Goal: Navigation & Orientation: Find specific page/section

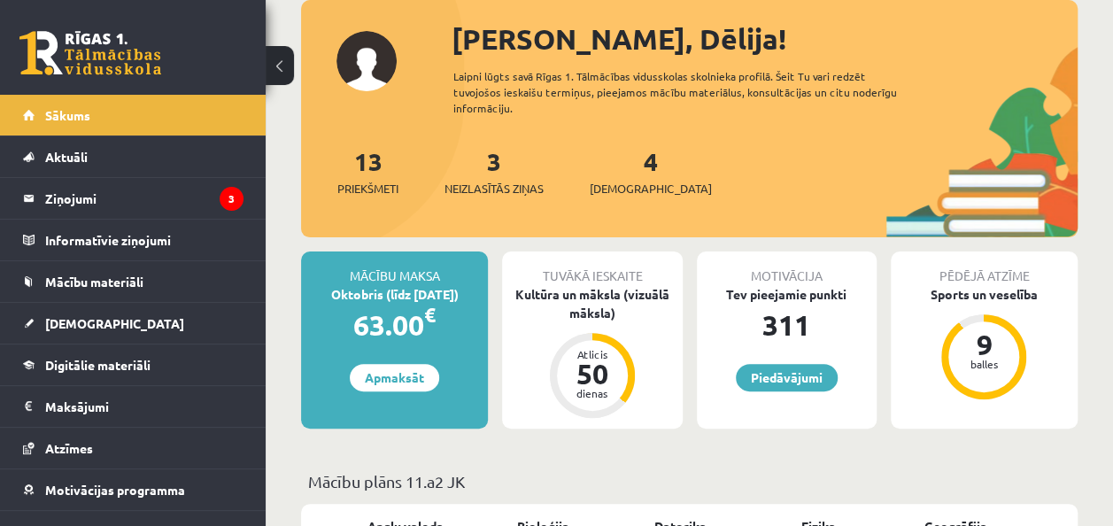
scroll to position [104, 0]
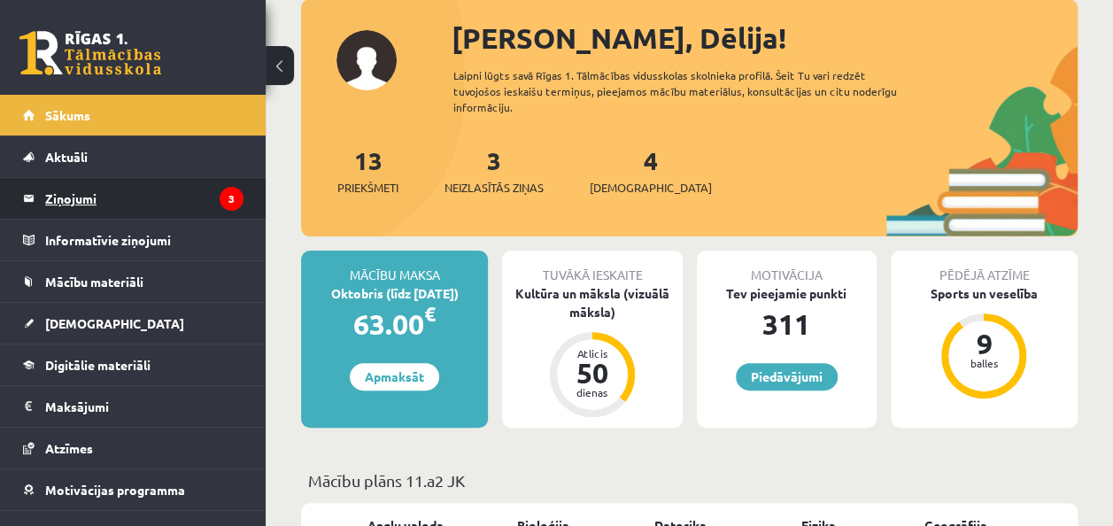
click at [223, 199] on icon "3" at bounding box center [232, 199] width 24 height 24
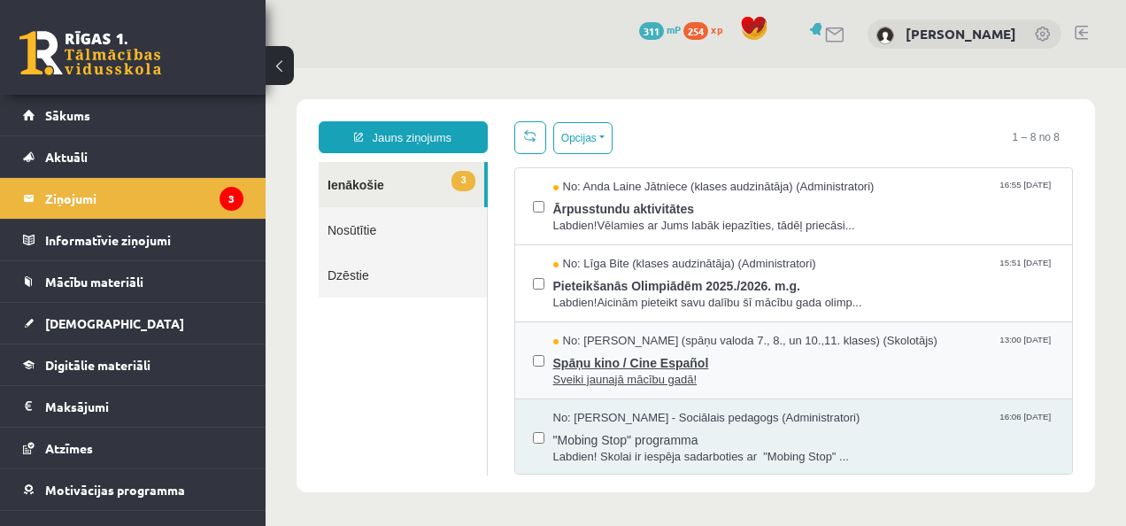
click at [667, 365] on span "Spāņu kino / Cine Español" at bounding box center [804, 361] width 502 height 22
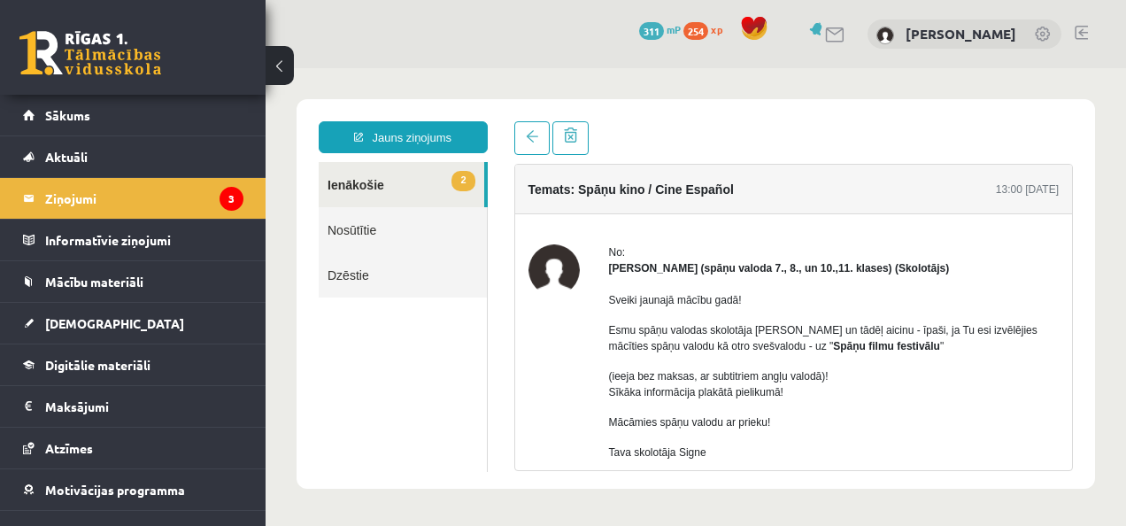
click at [325, 185] on link "2 Ienākošie" at bounding box center [402, 184] width 166 height 45
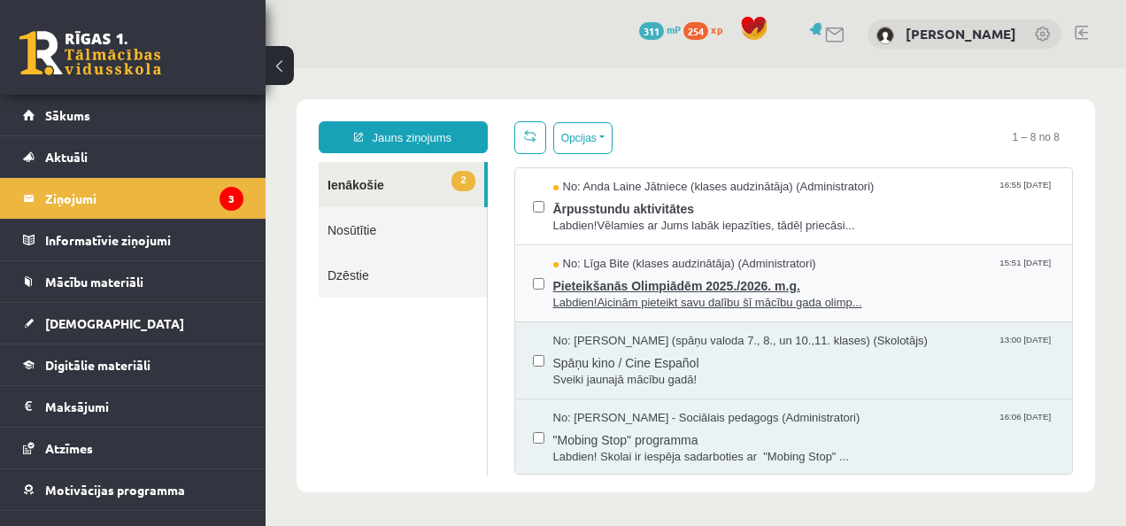
click at [701, 289] on span "Pieteikšanās Olimpiādēm 2025./2026. m.g." at bounding box center [804, 284] width 502 height 22
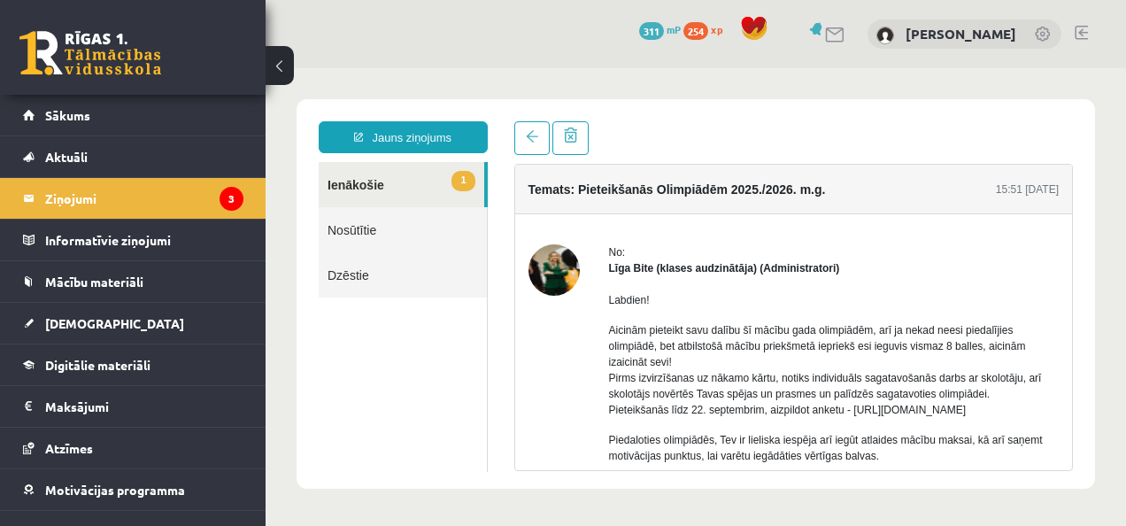
click at [381, 175] on link "1 Ienākošie" at bounding box center [402, 184] width 166 height 45
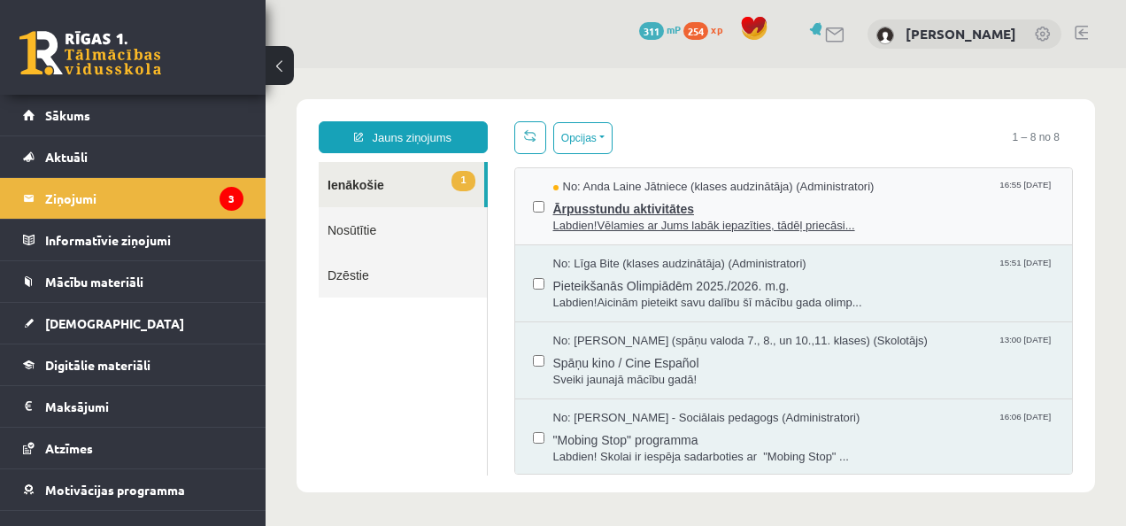
click at [661, 209] on span "Ārpusstundu aktivitātes" at bounding box center [804, 207] width 502 height 22
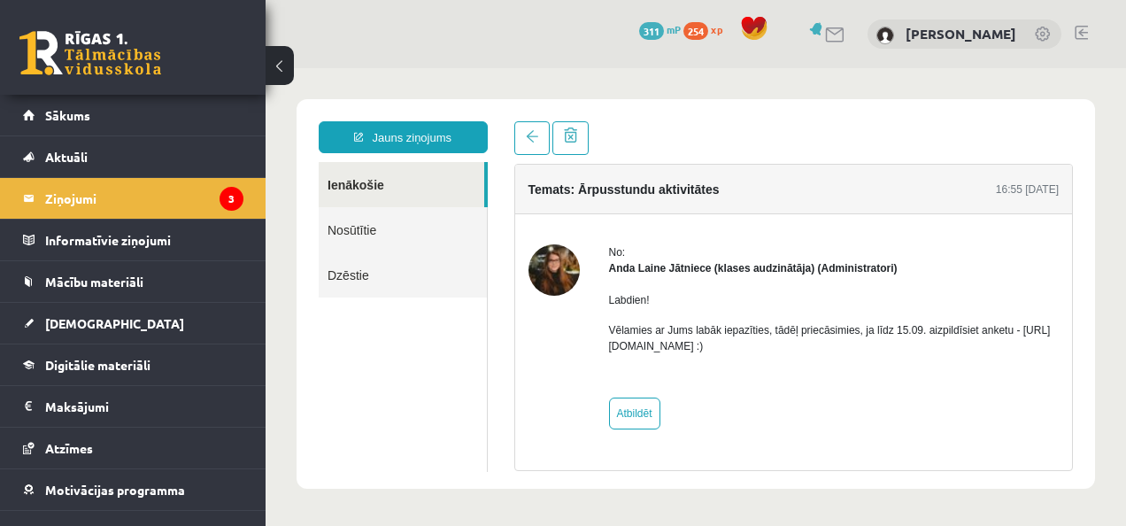
click at [354, 203] on link "Ienākošie" at bounding box center [402, 184] width 166 height 45
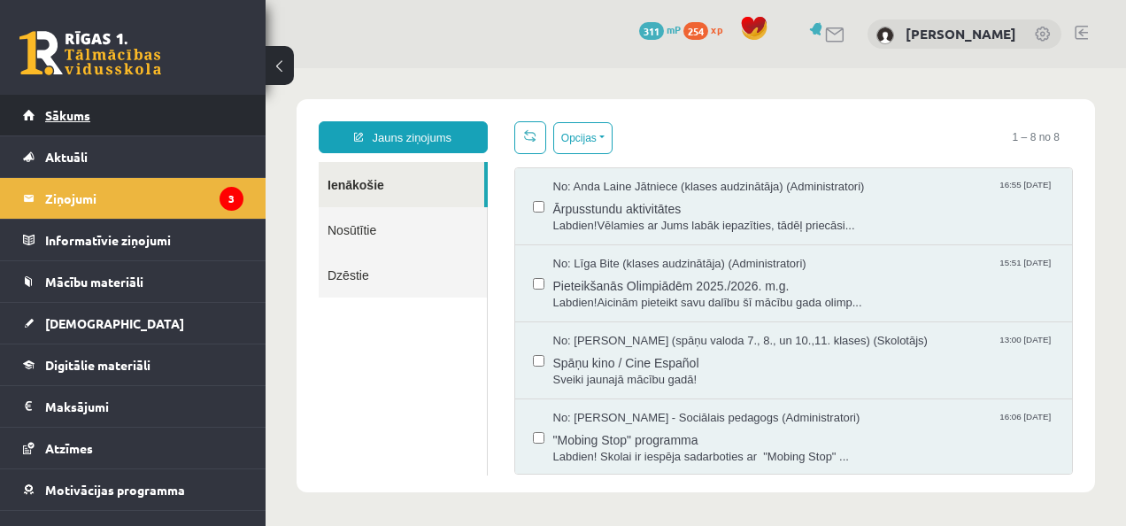
click at [57, 122] on link "Sākums" at bounding box center [133, 115] width 220 height 41
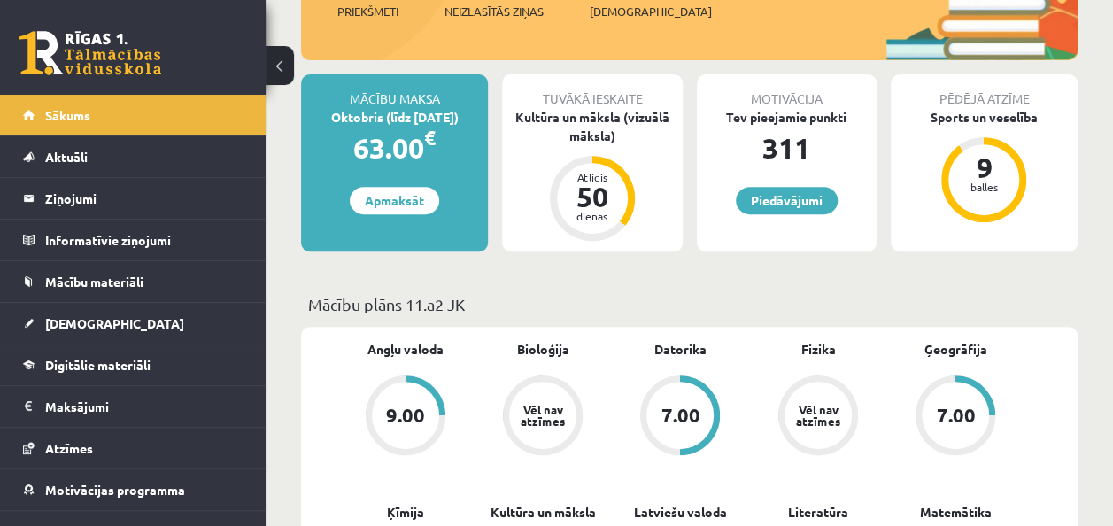
scroll to position [280, 0]
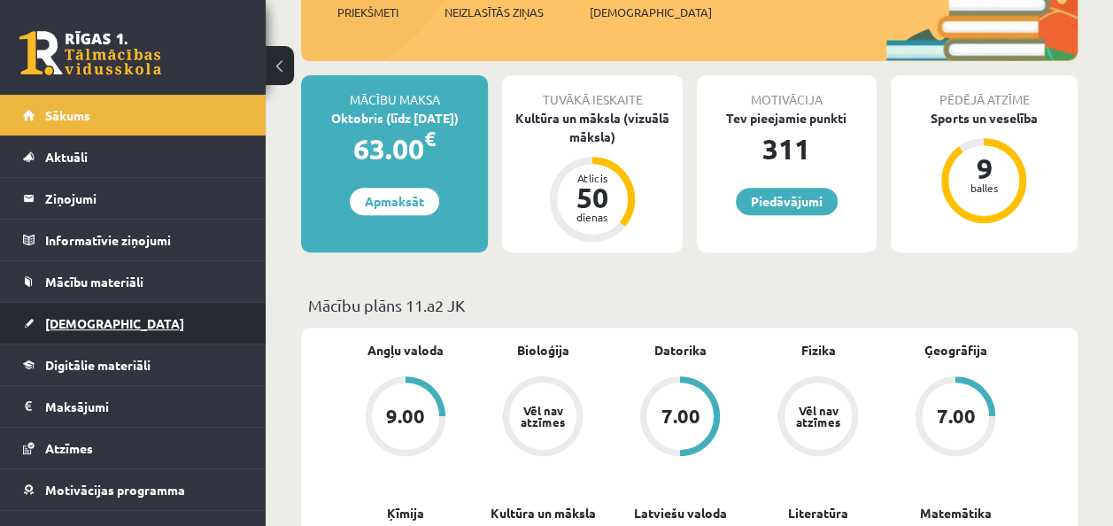
click at [83, 328] on span "[DEMOGRAPHIC_DATA]" at bounding box center [114, 323] width 139 height 16
